Goal: Transaction & Acquisition: Book appointment/travel/reservation

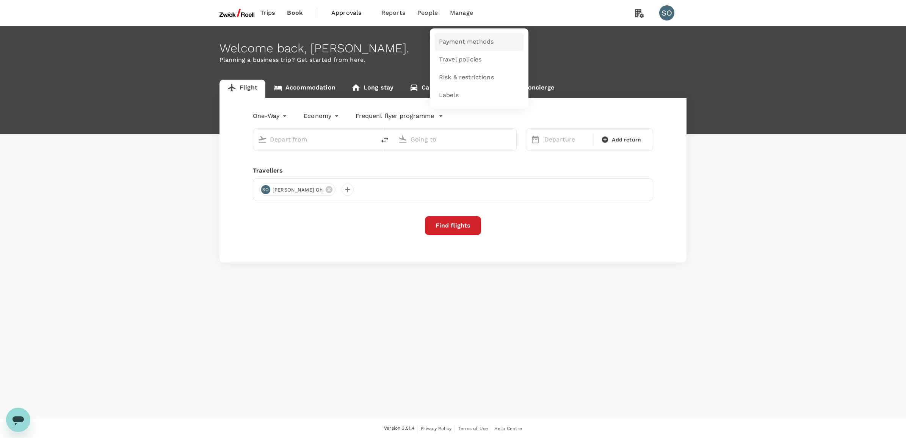
click at [457, 38] on span "Payment methods" at bounding box center [466, 42] width 55 height 9
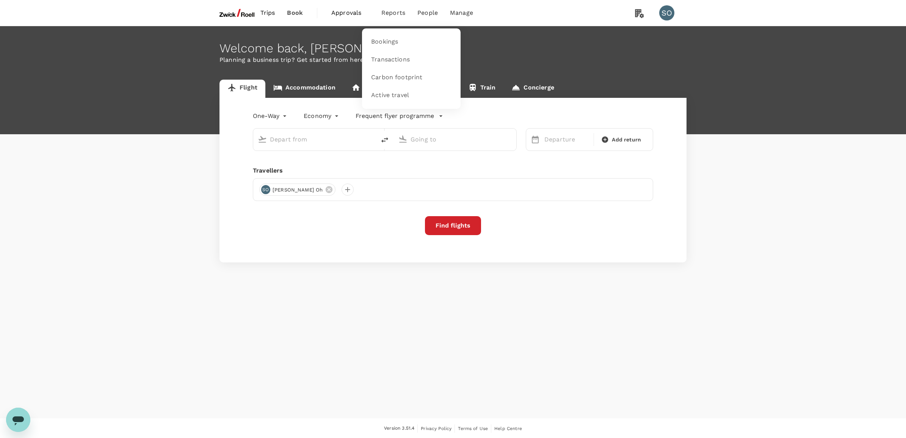
type input "[GEOGRAPHIC_DATA], [GEOGRAPHIC_DATA] (any)"
type input "Singapore Changi (SIN)"
type input "[GEOGRAPHIC_DATA], [GEOGRAPHIC_DATA] (any)"
type input "Singapore Changi (SIN)"
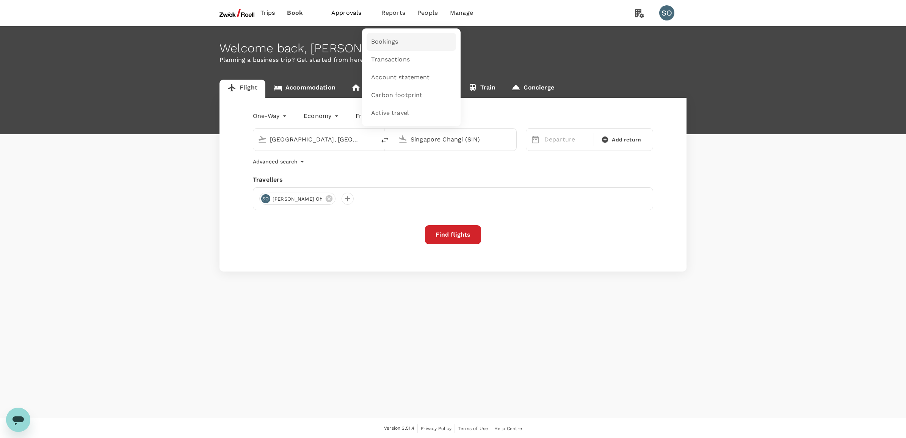
click at [378, 39] on span "Bookings" at bounding box center [384, 42] width 27 height 9
